Goal: Find specific fact: Find contact information

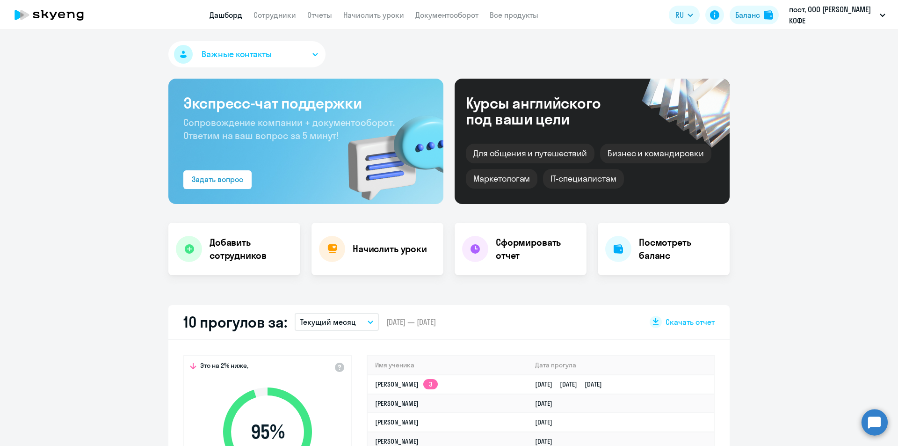
select select "30"
click at [272, 9] on app-header "Дашборд Сотрудники Отчеты Начислить уроки Документооборот Все продукты Дашборд …" at bounding box center [449, 15] width 898 height 30
click at [275, 18] on link "Сотрудники" at bounding box center [275, 14] width 43 height 9
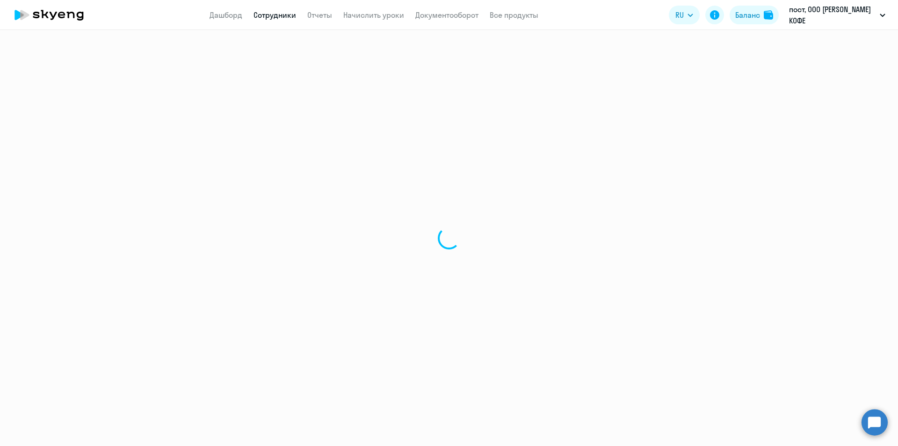
select select "30"
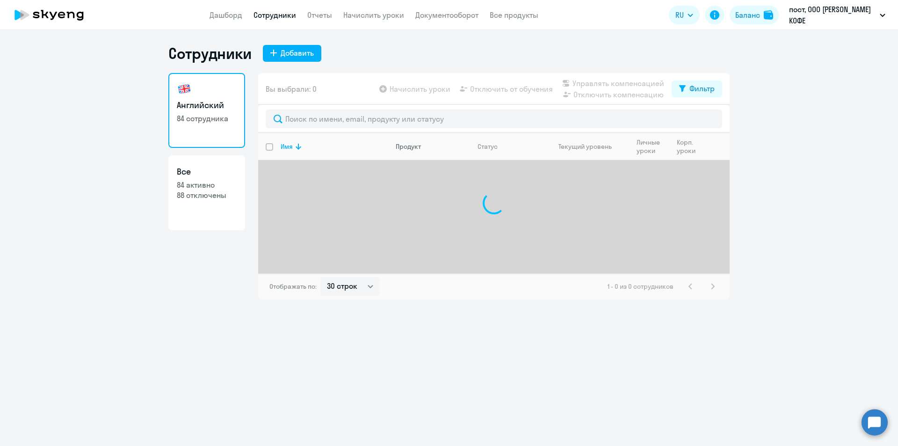
click at [417, 145] on div "Продукт" at bounding box center [408, 146] width 25 height 8
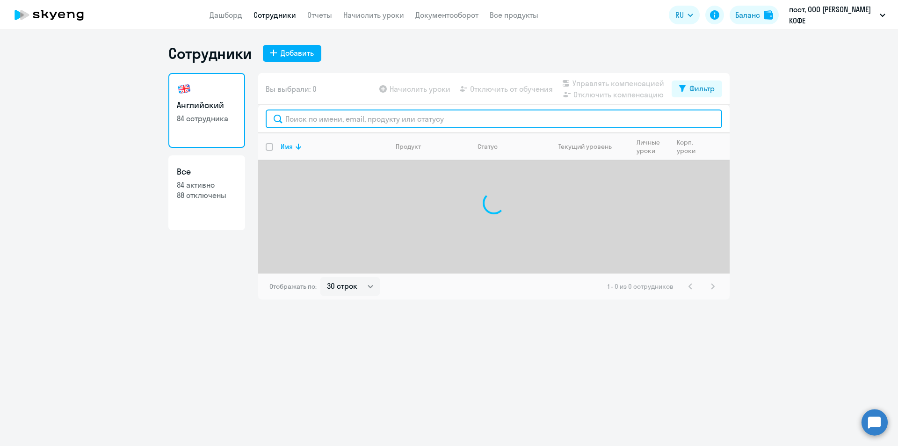
click at [416, 124] on input "text" at bounding box center [494, 118] width 457 height 19
type input "никити"
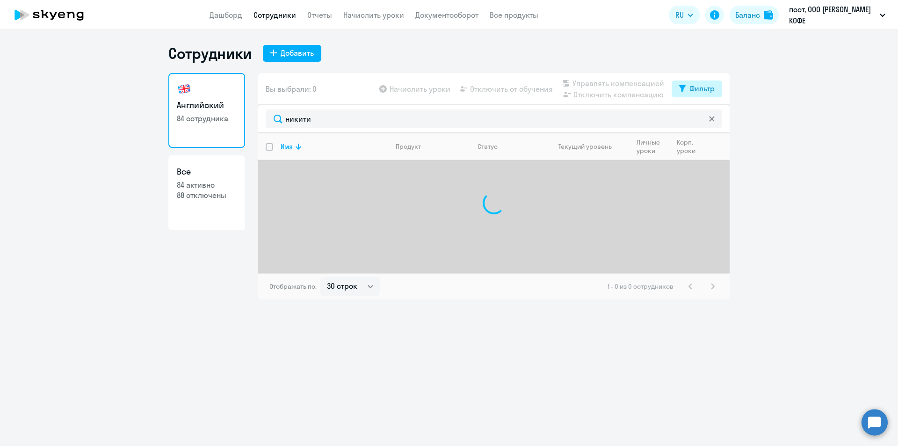
click at [703, 88] on div "Фильтр" at bounding box center [702, 88] width 25 height 11
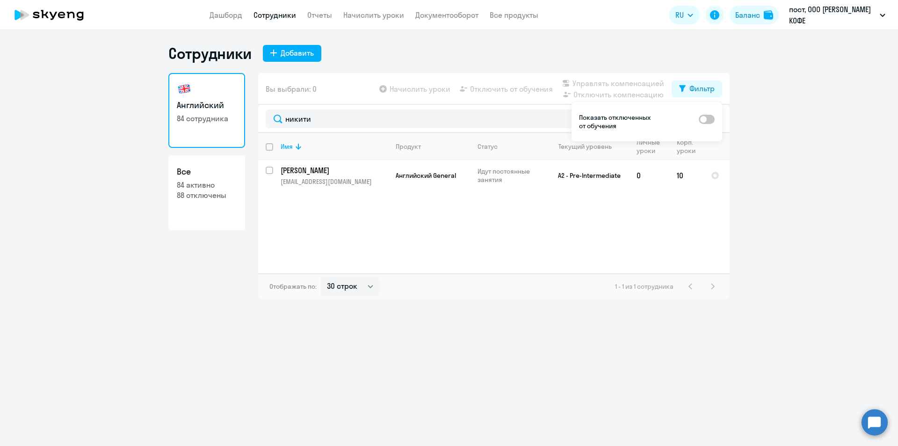
click at [714, 117] on span at bounding box center [707, 119] width 16 height 9
click at [699, 119] on input "checkbox" at bounding box center [699, 119] width 0 height 0
checkbox input "true"
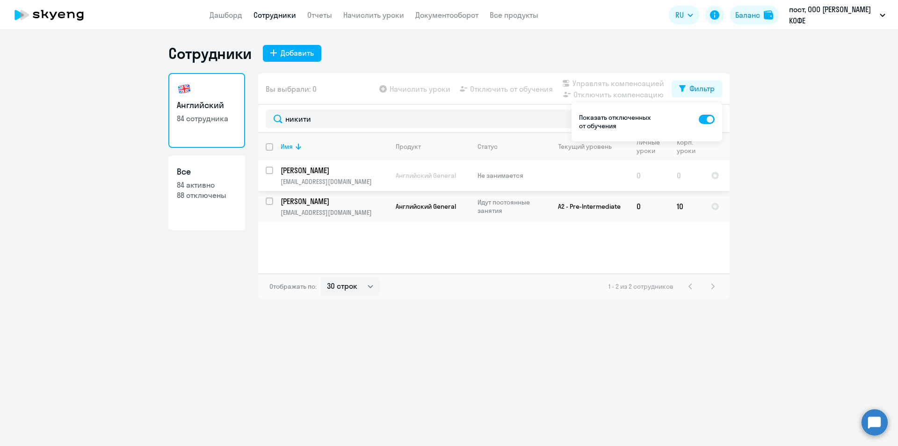
click at [313, 167] on p "[PERSON_NAME]" at bounding box center [334, 170] width 106 height 10
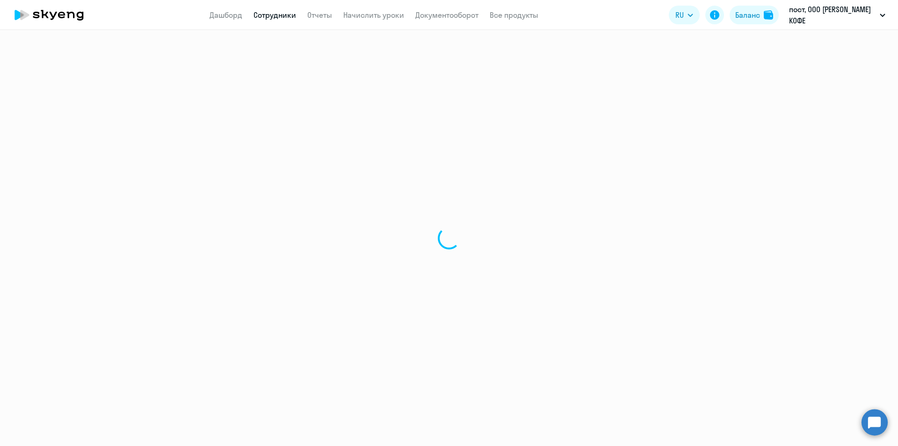
select select "english"
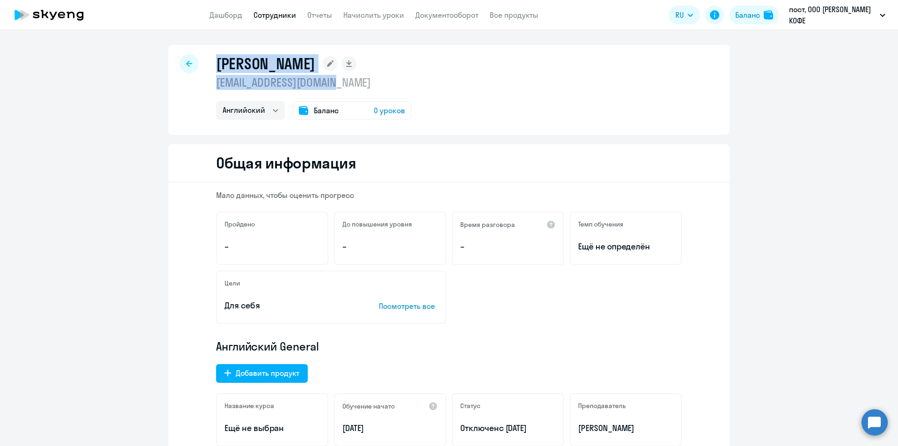
drag, startPoint x: 214, startPoint y: 67, endPoint x: 335, endPoint y: 81, distance: 122.5
click at [335, 81] on div "[PERSON_NAME] [EMAIL_ADDRESS][DOMAIN_NAME] Английский Баланс 0 уроков" at bounding box center [314, 87] width 196 height 66
copy div "[PERSON_NAME] [EMAIL_ADDRESS][DOMAIN_NAME]"
click at [219, 11] on link "Дашборд" at bounding box center [226, 14] width 33 height 9
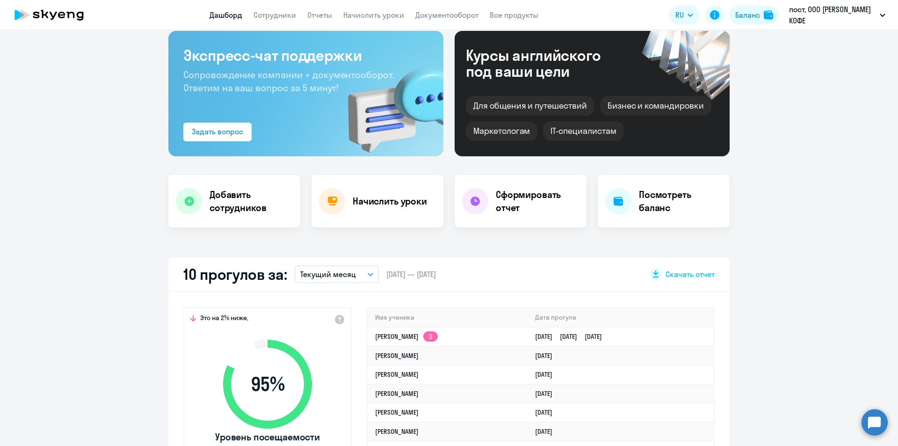
scroll to position [94, 0]
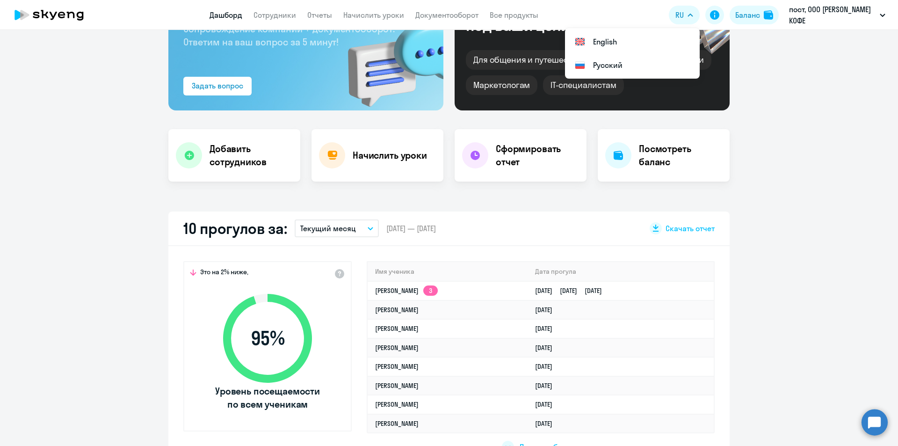
select select "30"
